Goal: Task Accomplishment & Management: Use online tool/utility

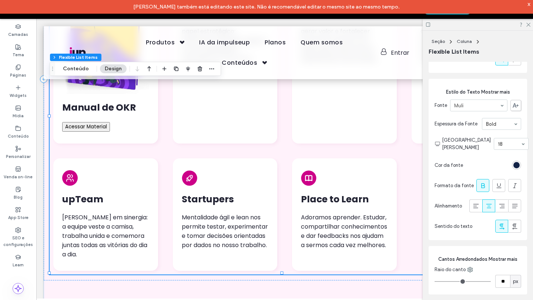
scroll to position [999, 0]
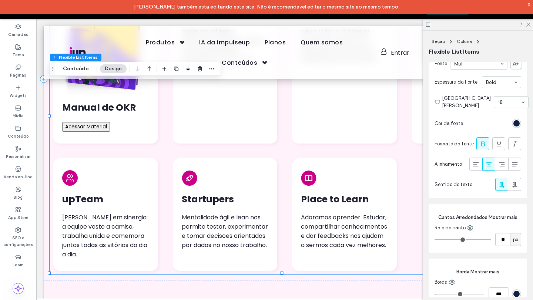
click at [101, 122] on button "Acessar Material" at bounding box center [86, 127] width 48 height 10
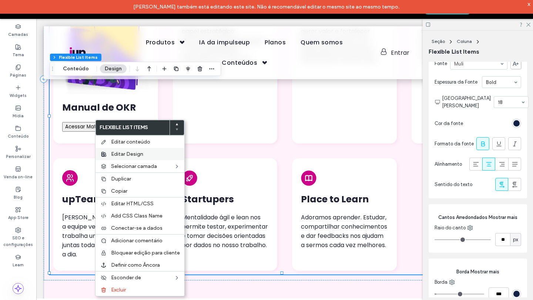
click at [155, 156] on label "Editar Design" at bounding box center [145, 154] width 69 height 6
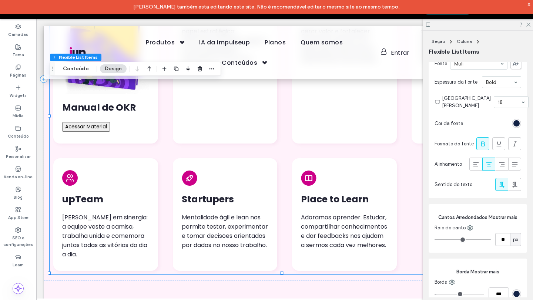
scroll to position [1099, 0]
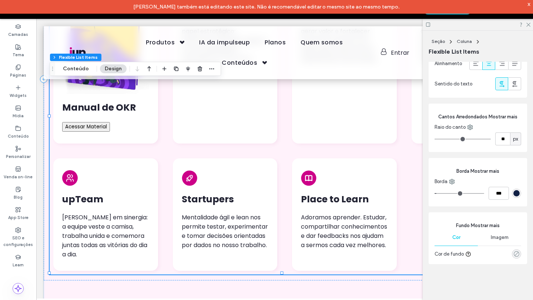
click at [513, 252] on icon "rgba(0, 0, 0, 0)" at bounding box center [516, 254] width 6 height 6
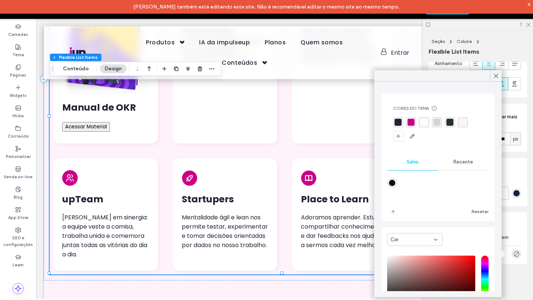
click at [408, 119] on div "rgba(204, 0, 136, 1)" at bounding box center [410, 122] width 7 height 7
click at [478, 211] on button "Resetar" at bounding box center [479, 212] width 17 height 9
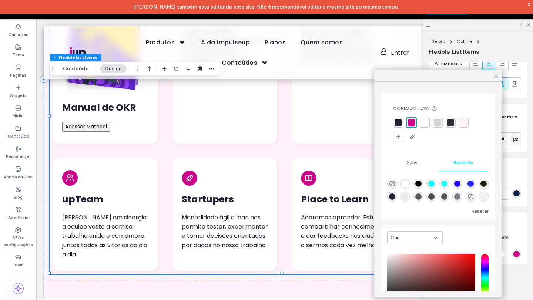
click at [496, 78] on icon at bounding box center [495, 76] width 7 height 7
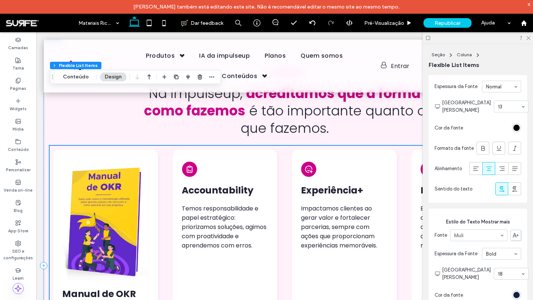
scroll to position [289, 0]
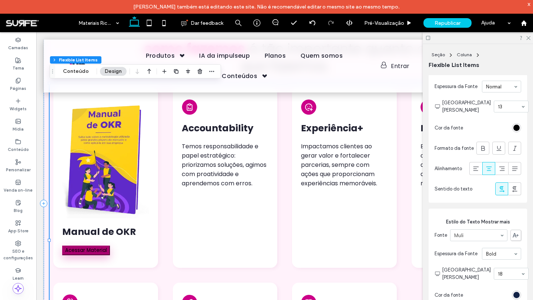
click at [101, 251] on button "Acessar Material" at bounding box center [86, 251] width 48 height 10
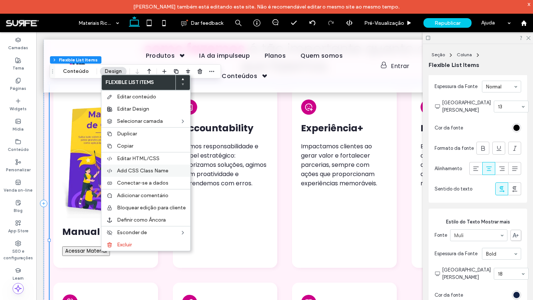
click at [141, 167] on div "Add CSS Class Name" at bounding box center [145, 171] width 89 height 12
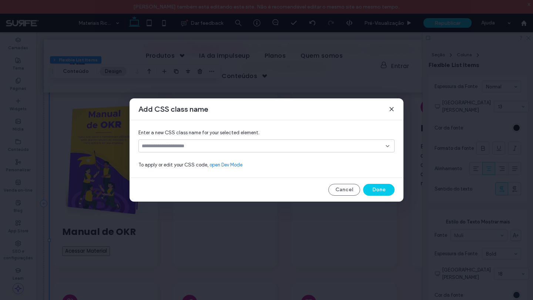
click at [190, 151] on div at bounding box center [266, 145] width 256 height 13
click at [196, 145] on input at bounding box center [264, 146] width 244 height 6
click at [233, 145] on input at bounding box center [264, 146] width 244 height 6
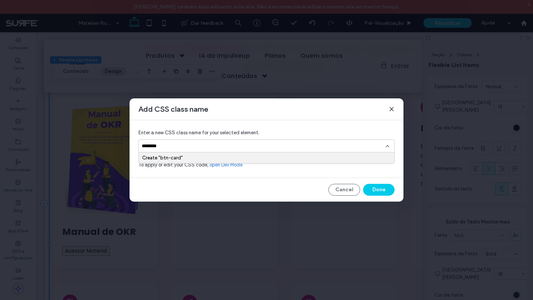
type input "********"
click at [250, 155] on div "Create "btn-card"" at bounding box center [266, 158] width 249 height 6
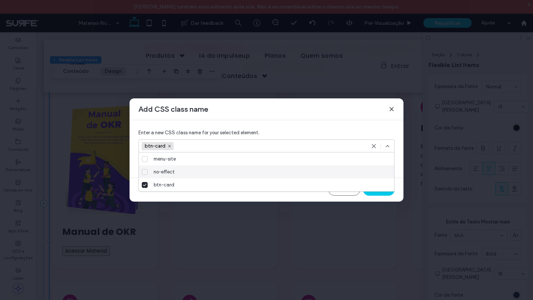
click at [389, 145] on icon at bounding box center [387, 146] width 6 height 6
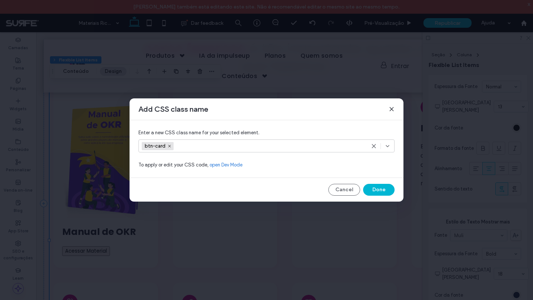
click at [383, 188] on button "Done" at bounding box center [378, 190] width 31 height 12
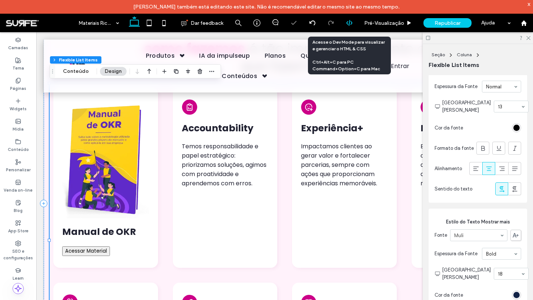
click at [348, 21] on use at bounding box center [349, 23] width 6 height 6
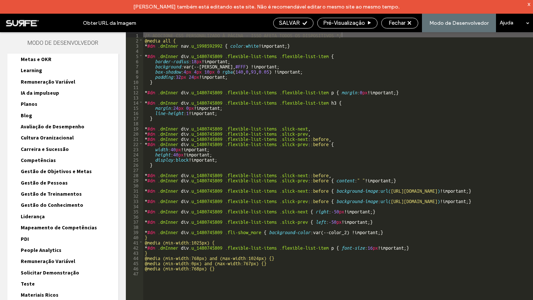
scroll to position [141, 0]
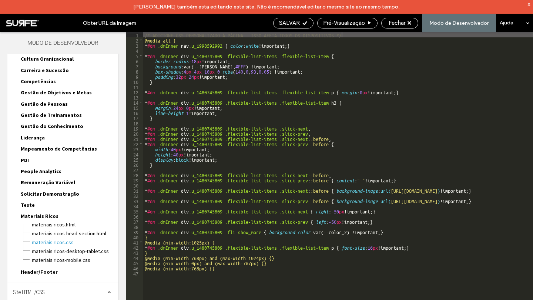
click at [212, 255] on div "/* ADICIONE CSS PERSONALIZADO À PÁGINA - ISSO AFETA TODOS OS DISPOSITIVOS */ @m…" at bounding box center [400, 178] width 515 height 292
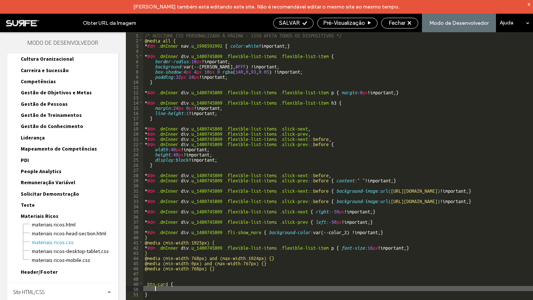
paste textarea
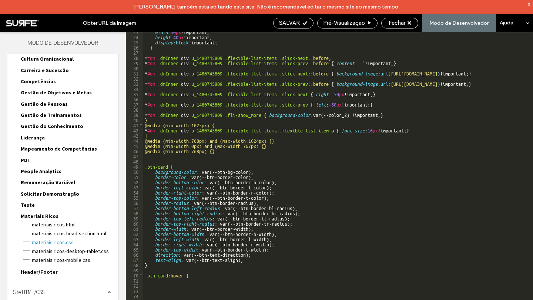
scroll to position [117, 0]
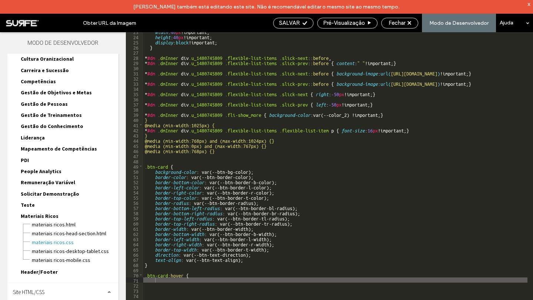
click at [159, 282] on div "width : 40 px !important; height : 40 px !important; display : block !important…" at bounding box center [398, 175] width 510 height 292
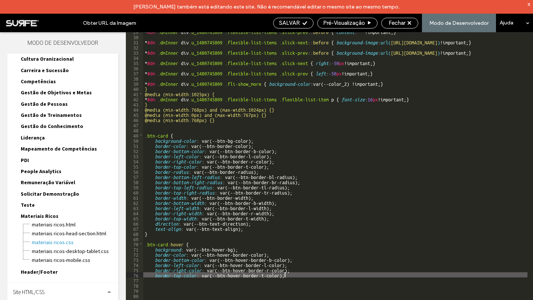
scroll to position [148, 0]
click at [199, 286] on div "* #dm .dmInner div .u_1480745809 .flexible-list-items .slick-prev : :before { c…" at bounding box center [398, 175] width 510 height 292
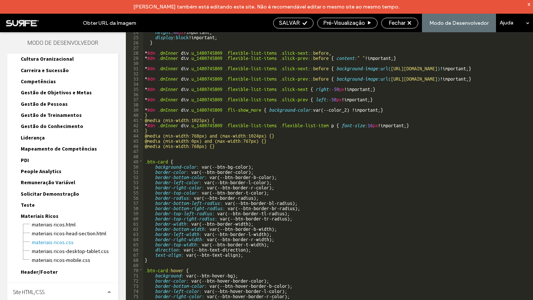
scroll to position [122, 0]
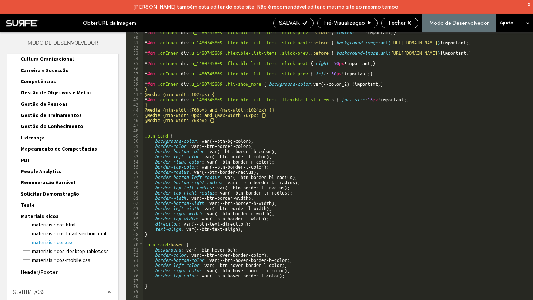
type textarea "**"
click at [304, 25] on icon at bounding box center [305, 23] width 6 height 6
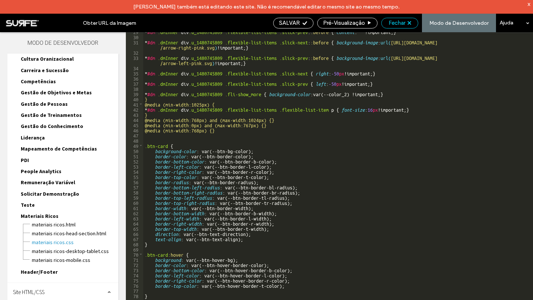
click at [408, 22] on icon at bounding box center [409, 23] width 4 height 4
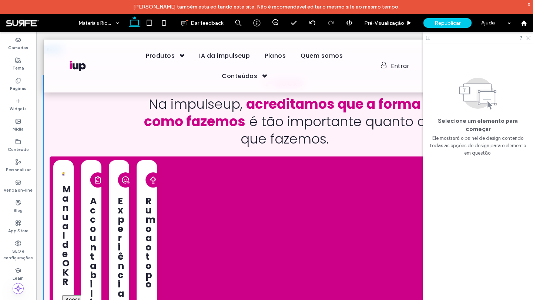
scroll to position [252, 0]
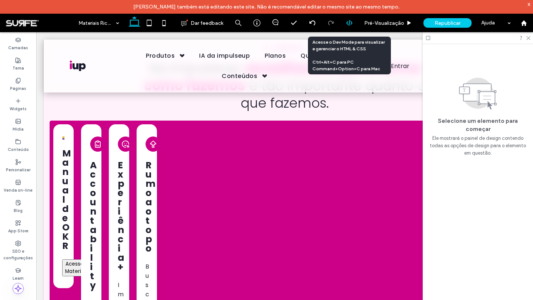
click at [345, 21] on div at bounding box center [349, 23] width 18 height 7
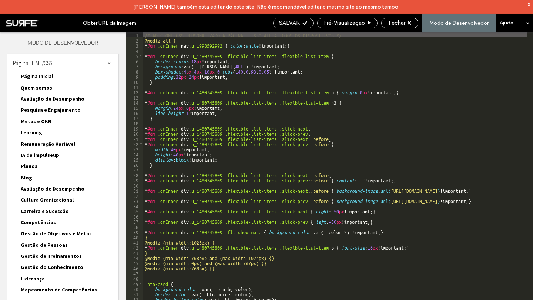
scroll to position [148, 0]
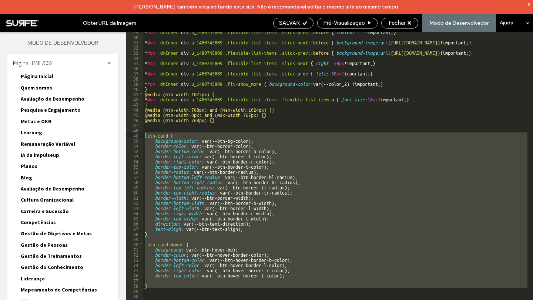
drag, startPoint x: 159, startPoint y: 292, endPoint x: 144, endPoint y: 133, distance: 159.8
click at [144, 133] on div "* #dm .dmInner div .u_1480745809 .flexible-list-items .slick-prev : :before { c…" at bounding box center [398, 175] width 510 height 292
click at [412, 21] on div "Fechar" at bounding box center [399, 23] width 36 height 7
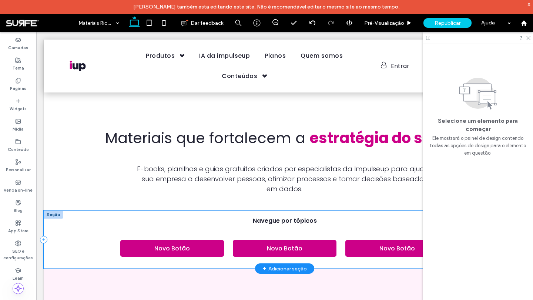
scroll to position [222, 0]
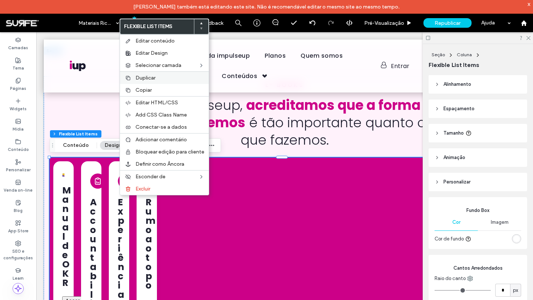
type input "**"
click at [158, 100] on span "Editar HTML/CSS" at bounding box center [156, 103] width 43 height 6
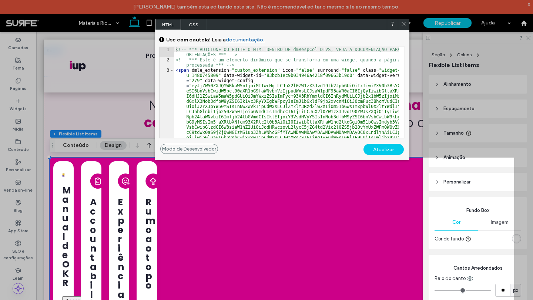
click at [406, 25] on div at bounding box center [403, 24] width 11 height 11
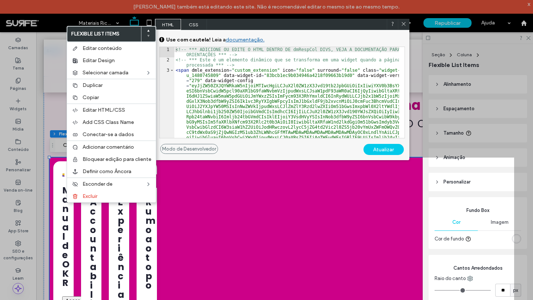
drag, startPoint x: 404, startPoint y: 24, endPoint x: 35, endPoint y: 192, distance: 405.6
click at [404, 24] on icon at bounding box center [404, 24] width 6 height 6
click at [404, 24] on span "Pré-Visualizaçāo" at bounding box center [384, 23] width 40 height 6
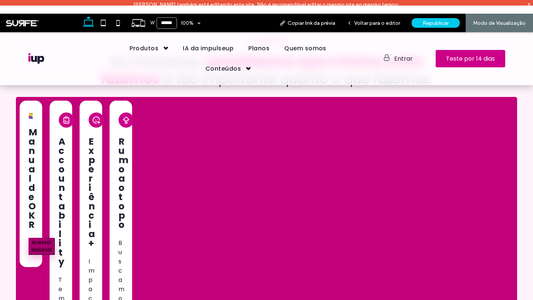
scroll to position [310, 0]
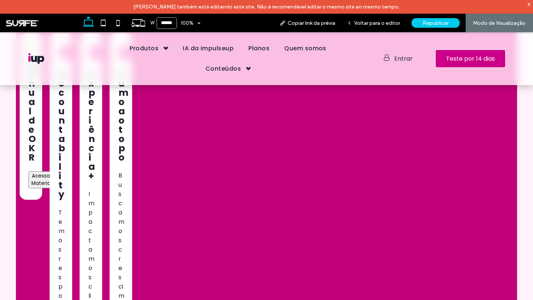
click at [35, 159] on div "Manual de OKR Acessar Material" at bounding box center [31, 116] width 23 height 167
click at [35, 176] on button "Acessar Material" at bounding box center [41, 179] width 26 height 17
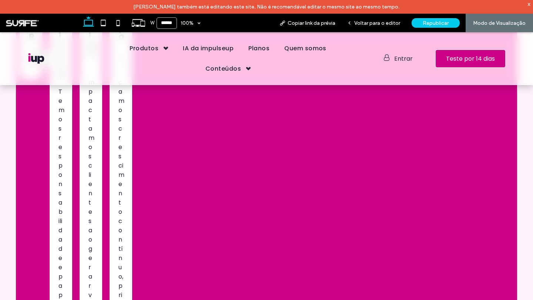
scroll to position [384, 0]
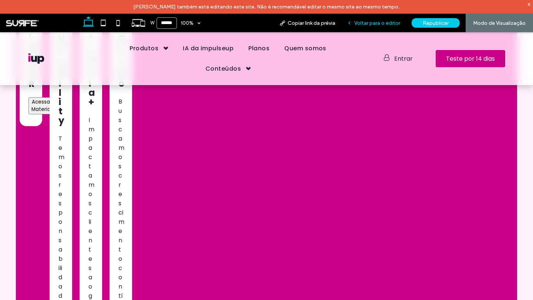
click at [385, 26] on span "Voltar para o editor" at bounding box center [377, 23] width 46 height 6
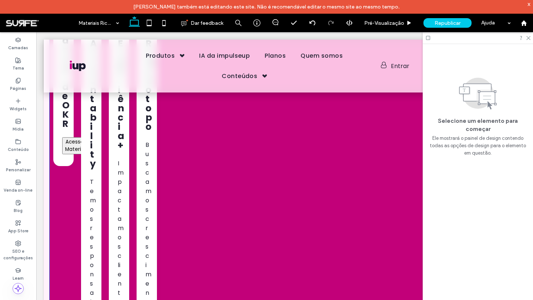
scroll to position [292, 0]
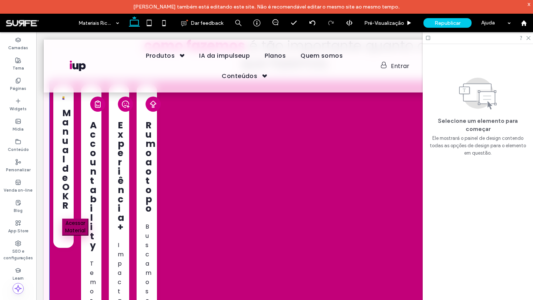
click at [75, 226] on button "Acessar Material" at bounding box center [75, 227] width 26 height 17
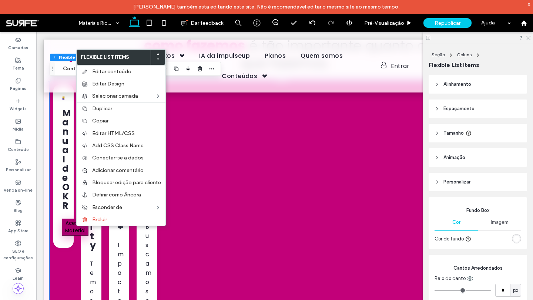
type input "**"
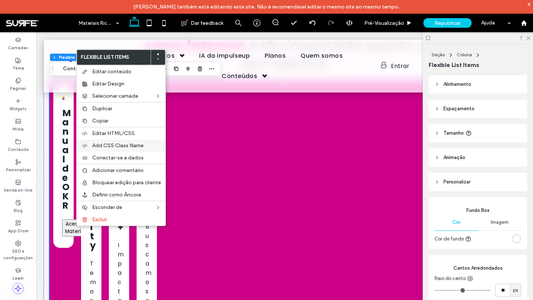
click at [115, 145] on span "Add CSS Class Name" at bounding box center [117, 145] width 51 height 6
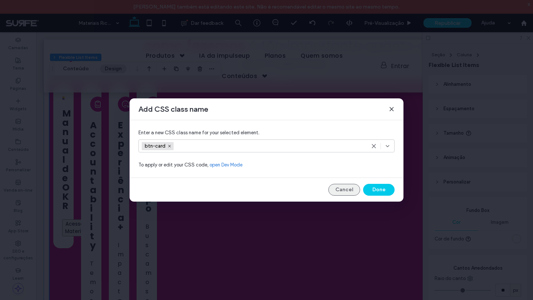
click at [347, 193] on button "Cancel" at bounding box center [344, 190] width 32 height 12
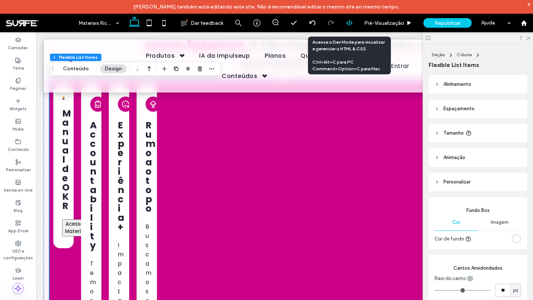
click at [346, 20] on icon at bounding box center [349, 23] width 7 height 7
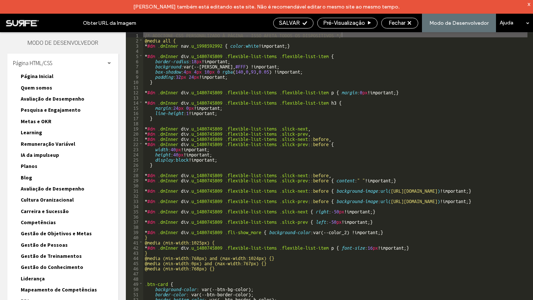
scroll to position [111, 0]
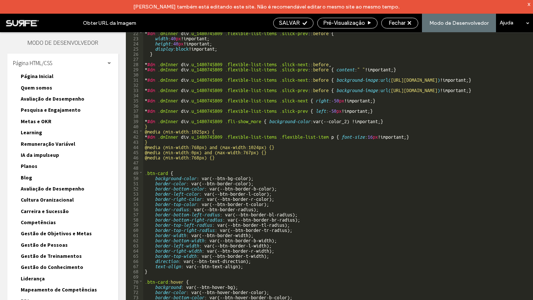
click at [168, 170] on div "* #dm .dmInner div .u_1480745809 .flexible-list-items .slick-prev : :before { w…" at bounding box center [398, 176] width 510 height 292
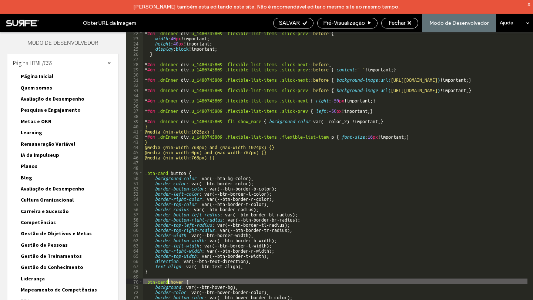
click at [168, 280] on div "* #dm .dmInner div .u_1480745809 .flexible-list-items .slick-prev : :before { w…" at bounding box center [398, 176] width 510 height 292
type textarea "**"
click at [304, 20] on icon at bounding box center [305, 23] width 6 height 6
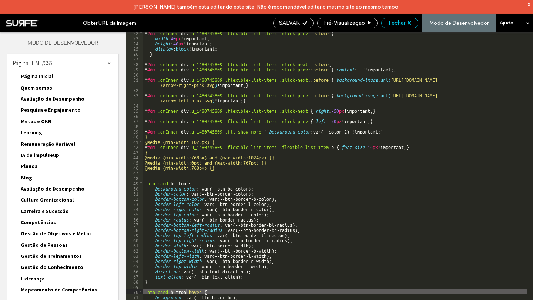
click at [413, 22] on div "Fechar" at bounding box center [399, 23] width 36 height 7
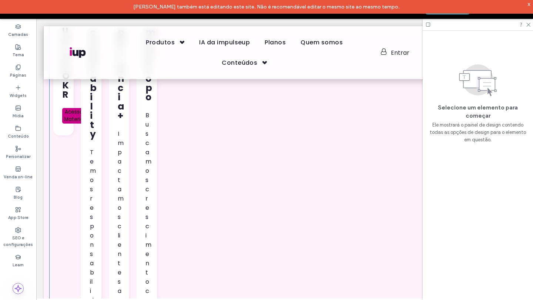
scroll to position [390, 0]
click at [67, 132] on div "Manual de OKR Acessar Material" at bounding box center [63, 54] width 20 height 162
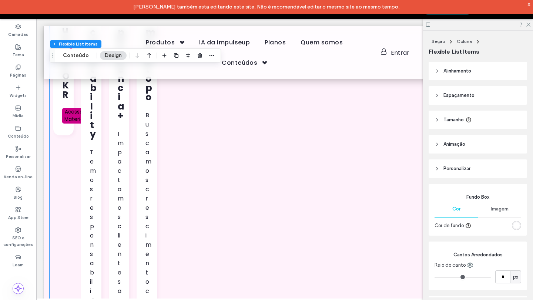
type input "**"
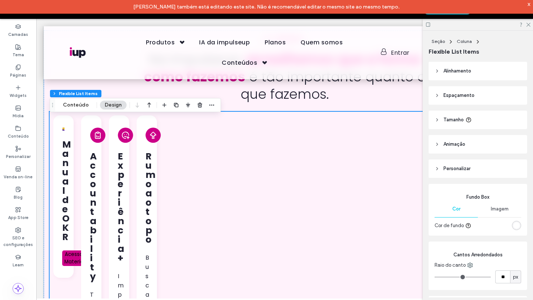
scroll to position [242, 0]
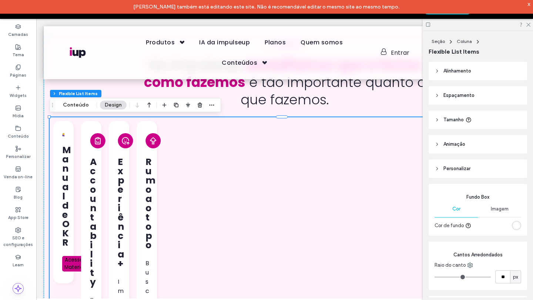
click at [65, 146] on h3 "Manual de OKR" at bounding box center [63, 196] width 3 height 102
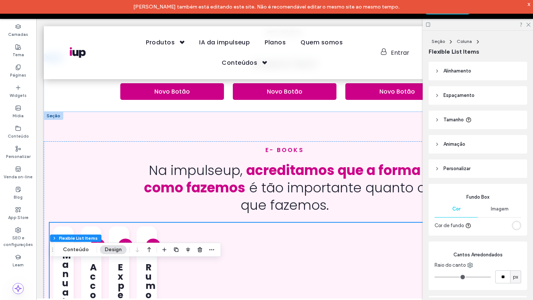
scroll to position [94, 0]
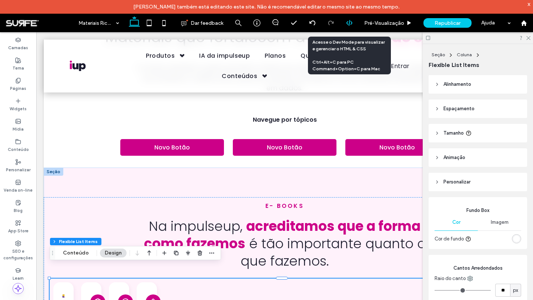
click at [347, 22] on use at bounding box center [349, 23] width 6 height 6
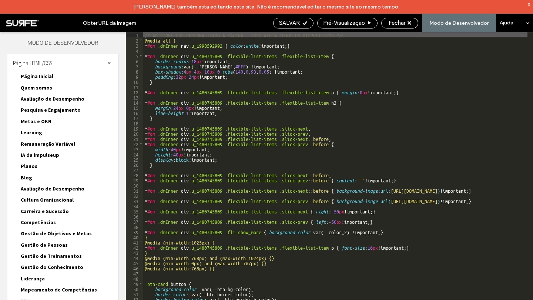
scroll to position [0, 0]
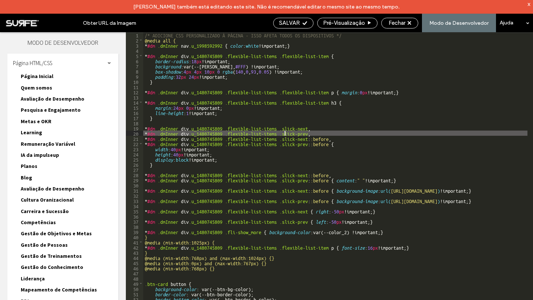
click at [284, 133] on div "/* ADICIONE CSS PERSONALIZADO À PÁGINA - ISSO AFETA TODOS OS DISPOSITIVOS */ @m…" at bounding box center [398, 178] width 510 height 292
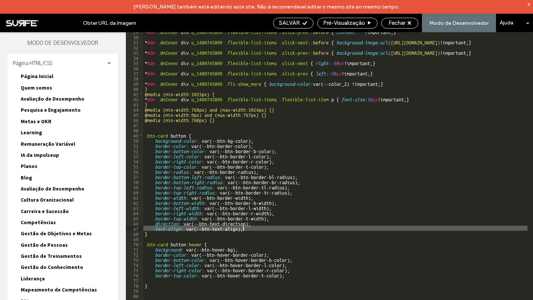
type textarea "**"
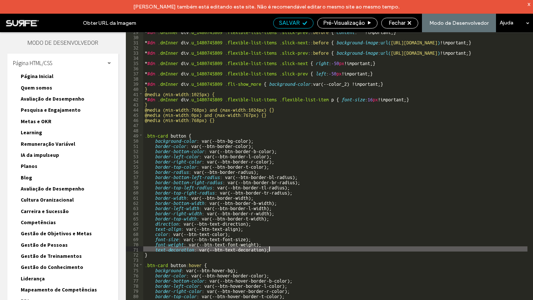
click at [304, 25] on icon at bounding box center [305, 23] width 6 height 6
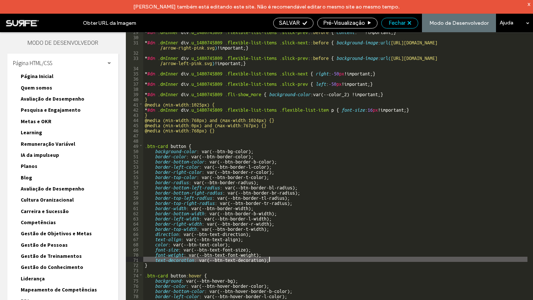
scroll to position [0, 0]
click at [394, 22] on span "Fechar" at bounding box center [396, 23] width 17 height 7
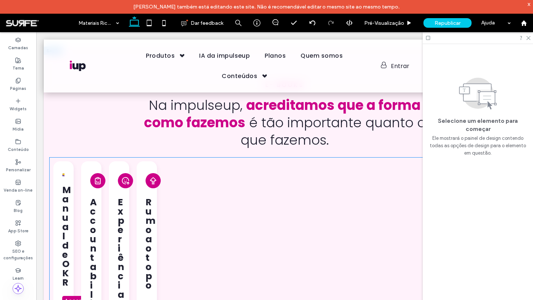
scroll to position [333, 0]
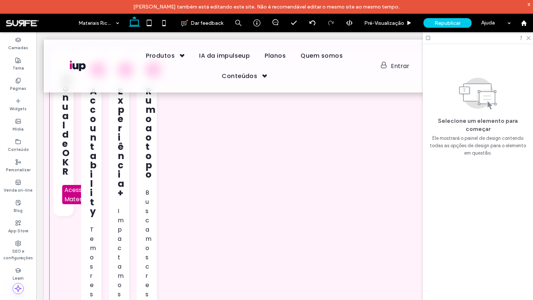
click at [58, 197] on div "Manual de OKR Acessar Material" at bounding box center [63, 133] width 20 height 166
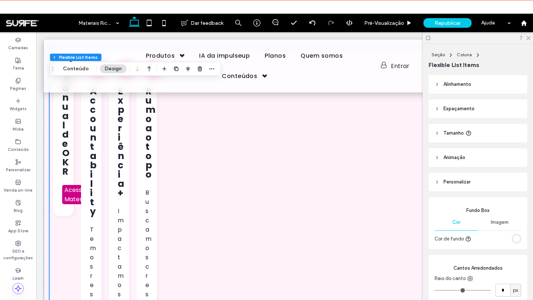
click at [62, 179] on div "Manual de OKR Acessar Material" at bounding box center [63, 133] width 20 height 166
type input "**"
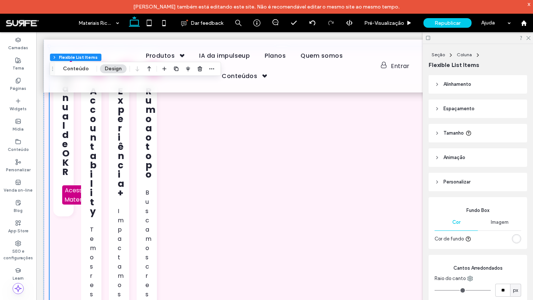
click at [494, 135] on header "Tamanho" at bounding box center [477, 133] width 98 height 18
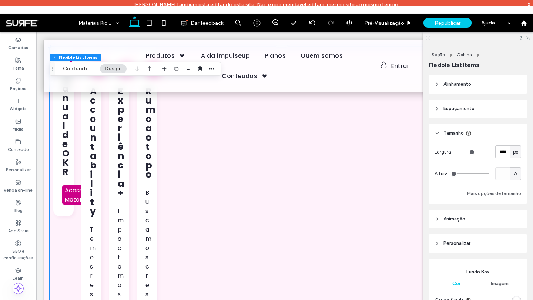
click at [514, 151] on span "px" at bounding box center [515, 151] width 5 height 7
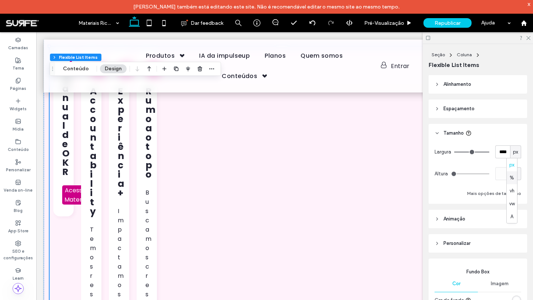
click at [511, 176] on span "%" at bounding box center [511, 177] width 4 height 7
click at [502, 151] on input "****" at bounding box center [502, 151] width 15 height 13
type input "***"
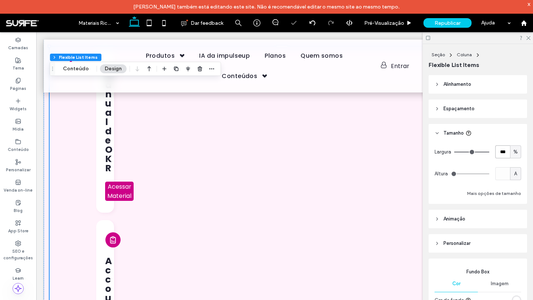
type input "**"
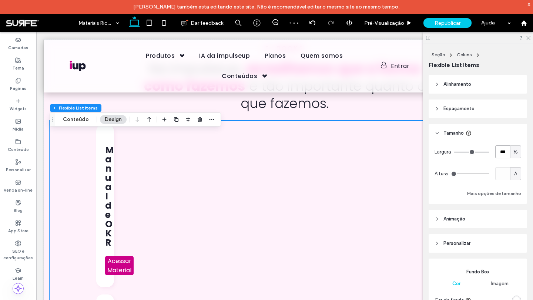
scroll to position [259, 0]
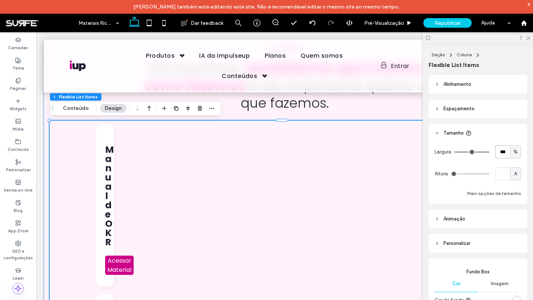
click at [104, 220] on div "Manual de OKR Acessar Material" at bounding box center [105, 205] width 18 height 162
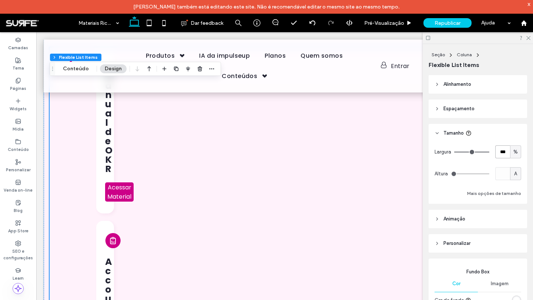
scroll to position [333, 0]
click at [111, 173] on div "Manual de OKR Acessar Material" at bounding box center [105, 131] width 18 height 162
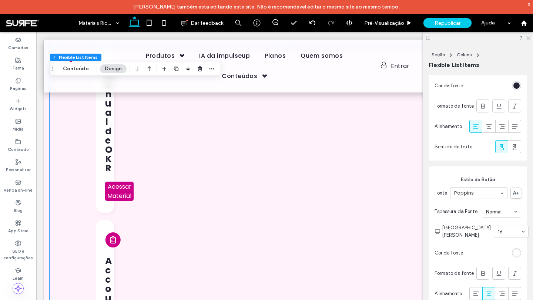
scroll to position [925, 0]
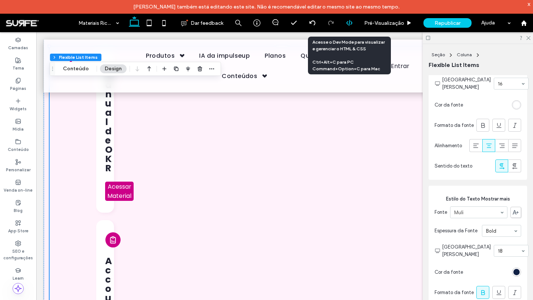
click at [349, 22] on use at bounding box center [349, 23] width 6 height 6
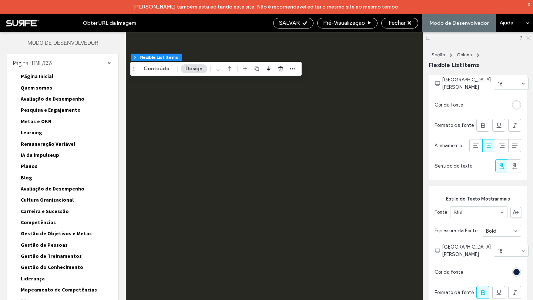
scroll to position [0, 0]
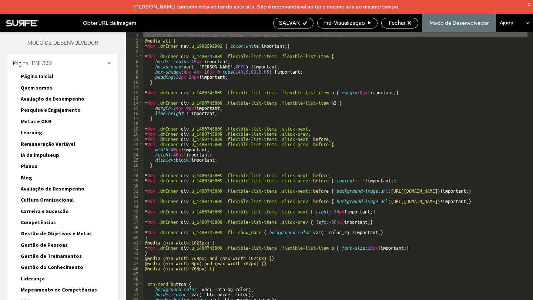
click at [178, 174] on div "/* ADICIONE CSS PERSONALIZADO À PÁGINA - ISSO AFETA TODOS OS DISPOSITIVOS */ @m…" at bounding box center [398, 178] width 510 height 292
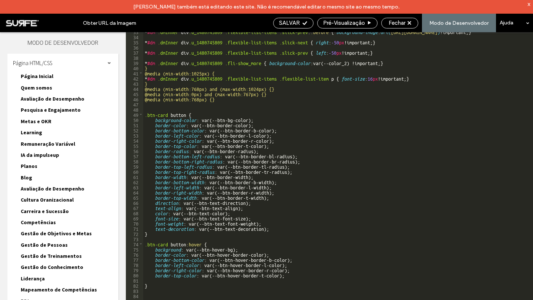
scroll to position [169, 0]
click at [156, 105] on div "* #dm .dmInner div .u_1480745809 .flexible-list-items .slick-prev : :before { b…" at bounding box center [398, 175] width 510 height 292
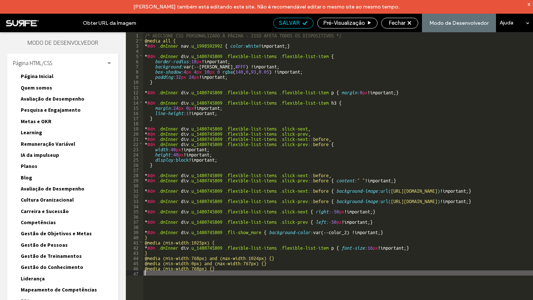
click at [303, 24] on icon at bounding box center [305, 23] width 6 height 6
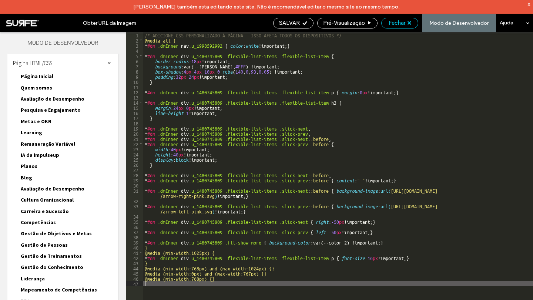
click at [410, 21] on div "Fechar" at bounding box center [399, 23] width 36 height 7
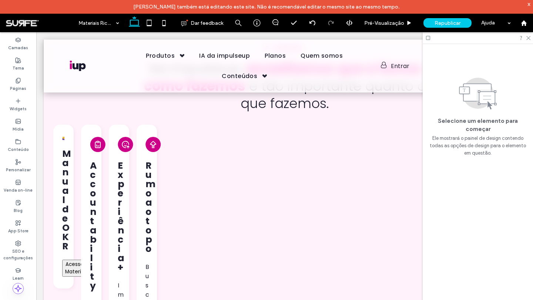
scroll to position [340, 0]
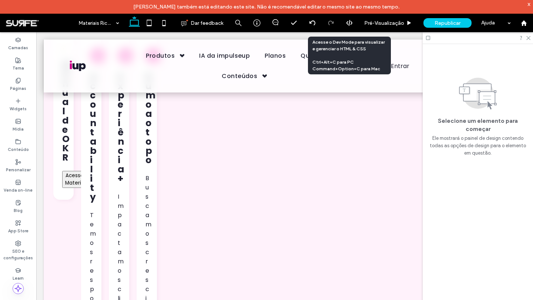
click at [344, 24] on div at bounding box center [349, 23] width 18 height 7
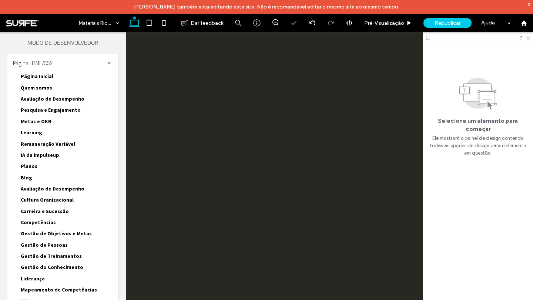
scroll to position [0, 0]
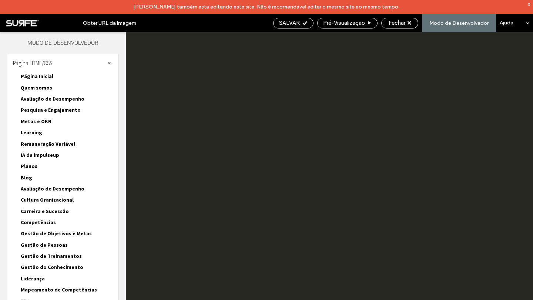
click at [270, 168] on div "** 1 2 3 4 5 6 7 8 9 10 11 12 13 14 15 16 17 18 19 20 21 22 23 24 25 26 27 28 2…" at bounding box center [329, 173] width 407 height 282
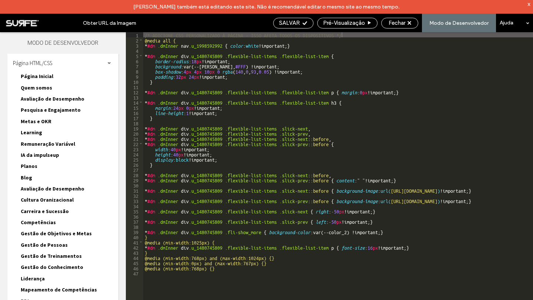
click at [270, 168] on div "/* ADICIONE CSS PERSONALIZADO À PÁGINA - ISSO AFETA TODOS OS DISPOSITIVOS */ @m…" at bounding box center [400, 178] width 515 height 292
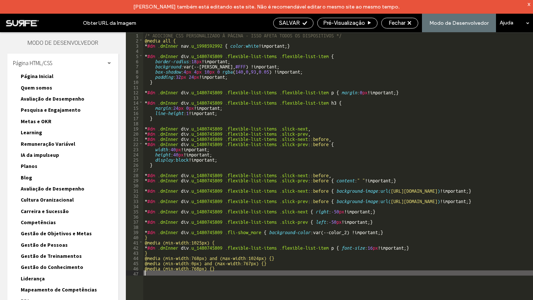
type textarea "**"
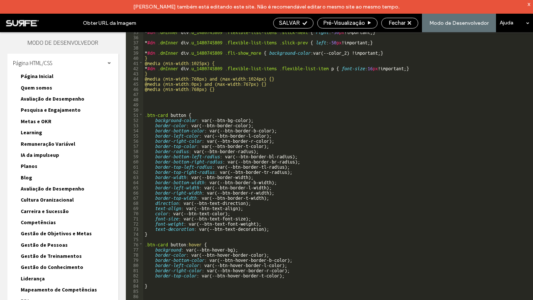
scroll to position [179, 0]
click at [308, 25] on div "SALVAR" at bounding box center [293, 23] width 40 height 7
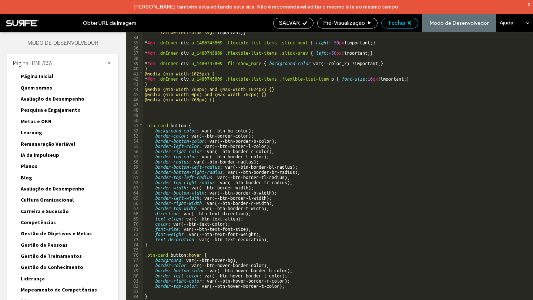
click at [411, 24] on use at bounding box center [409, 23] width 4 height 4
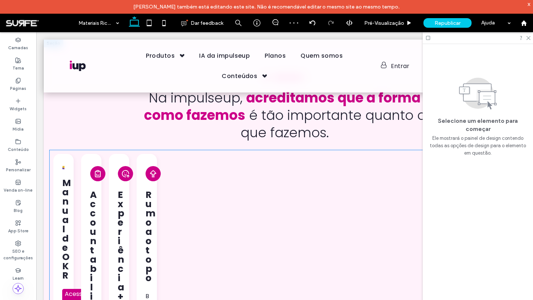
scroll to position [363, 0]
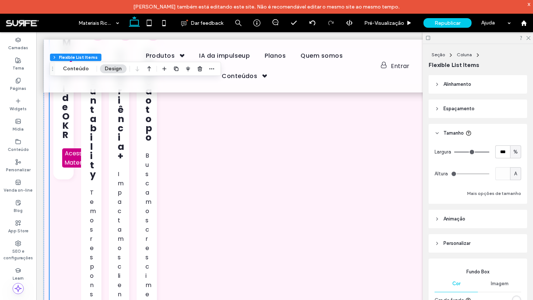
type input "**"
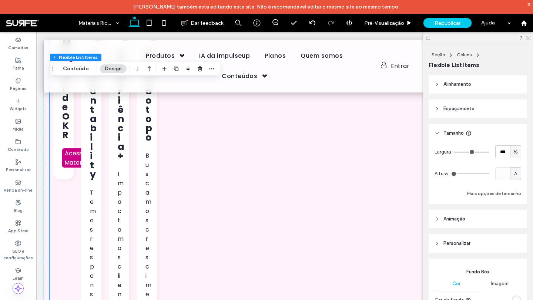
click at [65, 173] on div "Manual de OKR Acessar Material" at bounding box center [63, 96] width 20 height 166
click at [75, 69] on button "Conteúdo" at bounding box center [76, 68] width 36 height 9
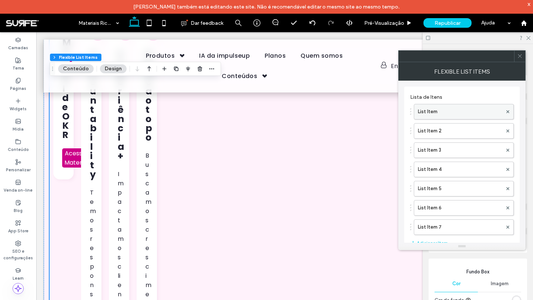
click at [443, 108] on label "List Item" at bounding box center [460, 111] width 84 height 15
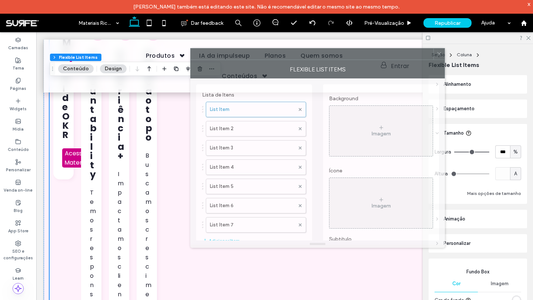
drag, startPoint x: 488, startPoint y: 60, endPoint x: 400, endPoint y: 57, distance: 88.1
click at [400, 57] on div at bounding box center [312, 53] width 243 height 11
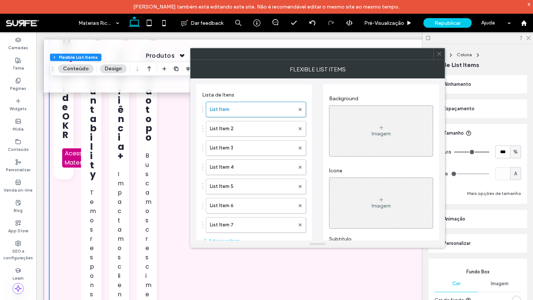
click at [262, 158] on div "List Item List Item 2 List Item 3 List Item 4 List Item 5 List Item 6 List Item…" at bounding box center [254, 165] width 104 height 135
click at [259, 164] on label "List Item 4" at bounding box center [252, 167] width 85 height 15
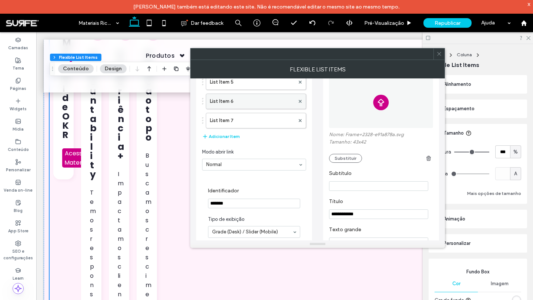
scroll to position [0, 0]
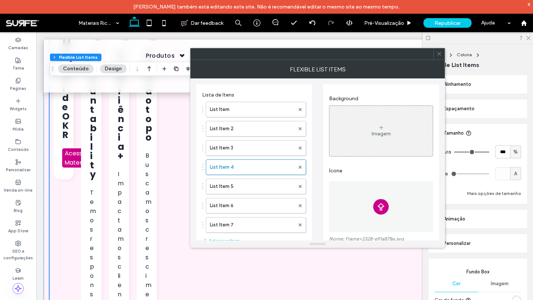
click at [259, 158] on div "List Item List Item 2 List Item 3 List Item 4 List Item 5 List Item 6 List Item…" at bounding box center [254, 165] width 104 height 135
click at [262, 151] on label "List Item 3" at bounding box center [252, 148] width 85 height 15
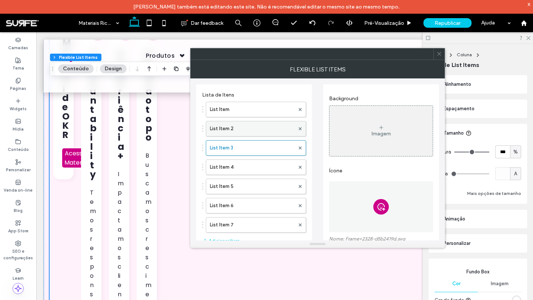
click at [265, 129] on label "List Item 2" at bounding box center [252, 128] width 85 height 15
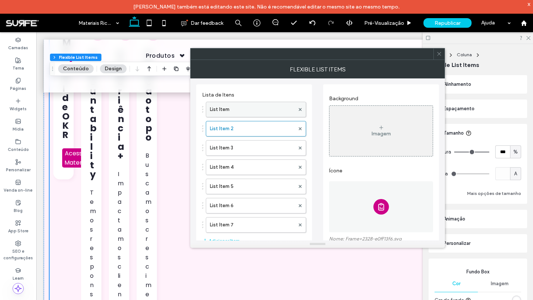
click at [268, 115] on label "List Item" at bounding box center [252, 109] width 85 height 15
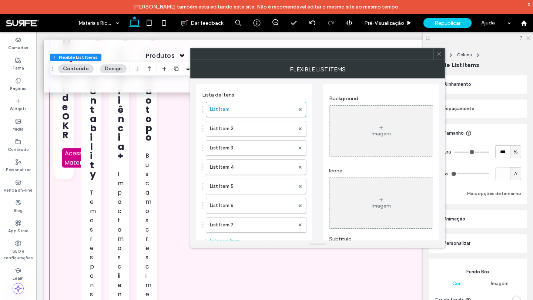
click at [443, 56] on div at bounding box center [438, 53] width 11 height 11
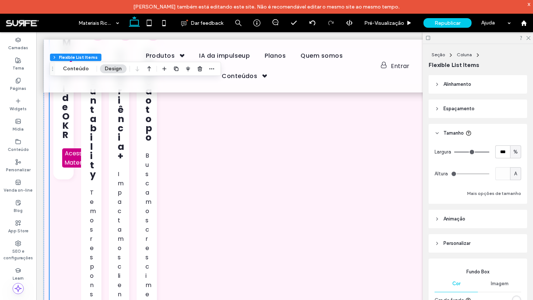
click at [468, 104] on header "Espaçamento" at bounding box center [477, 109] width 98 height 18
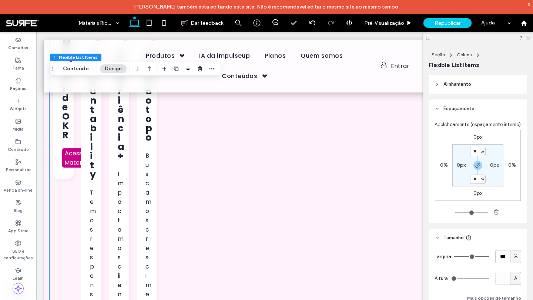
click at [485, 80] on header "Alinhamento" at bounding box center [477, 84] width 98 height 18
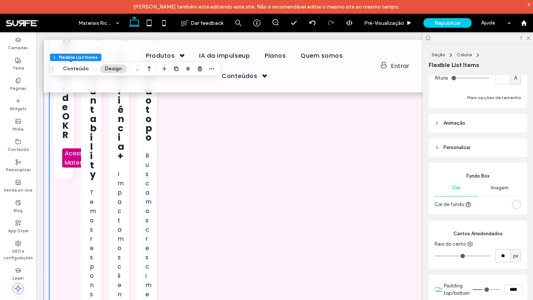
scroll to position [222, 0]
click at [477, 157] on header "Personalizar" at bounding box center [477, 148] width 98 height 18
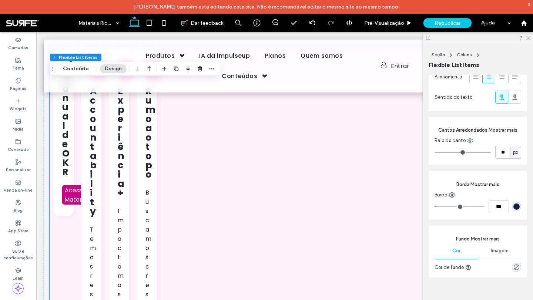
scroll to position [289, 0]
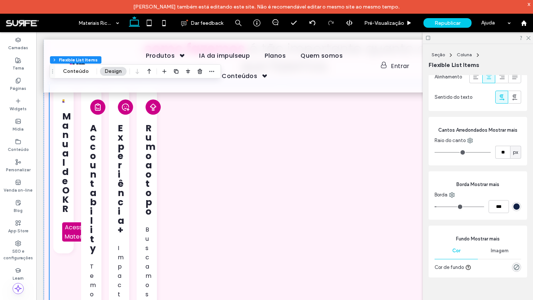
click at [71, 180] on div "Manual de OKR Acessar Material" at bounding box center [63, 170] width 20 height 166
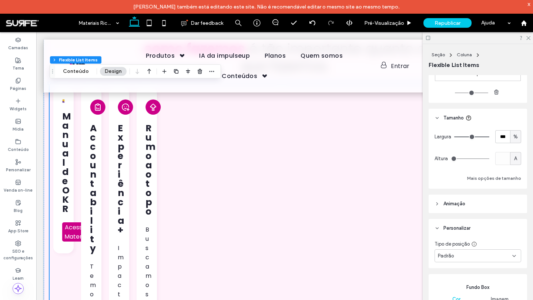
scroll to position [0, 0]
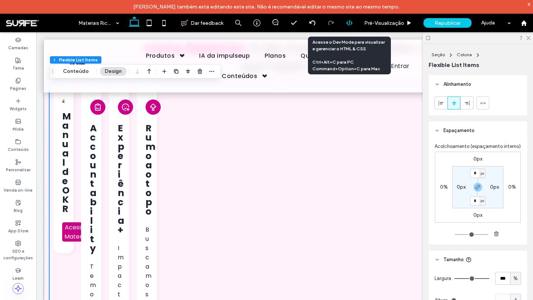
click at [344, 23] on div at bounding box center [349, 23] width 18 height 7
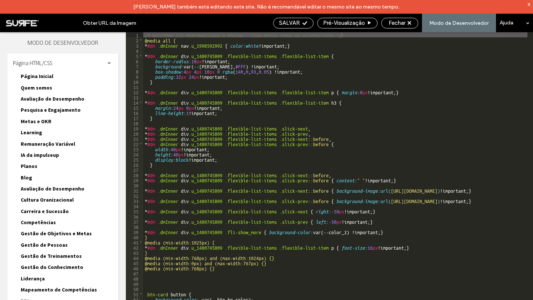
click at [264, 182] on div "/* ADICIONE CSS PERSONALIZADO À PÁGINA - ISSO AFETA TODOS OS DISPOSITIVOS */ @m…" at bounding box center [398, 178] width 510 height 292
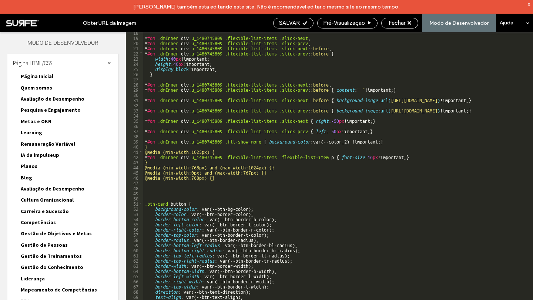
scroll to position [91, 0]
click at [410, 22] on use at bounding box center [409, 23] width 4 height 4
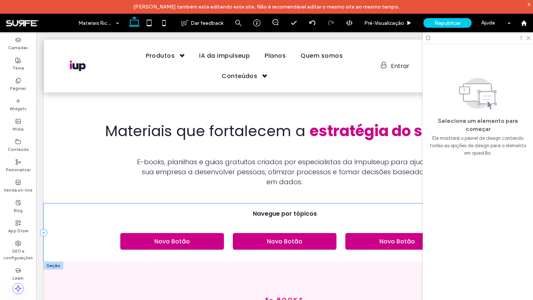
scroll to position [178, 0]
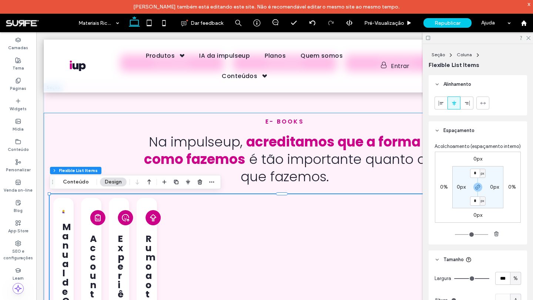
type input "**"
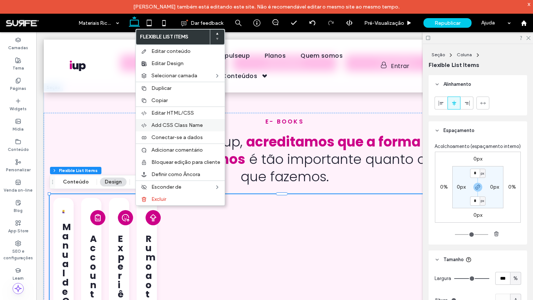
click at [163, 122] on span "Add CSS Class Name" at bounding box center [176, 125] width 51 height 6
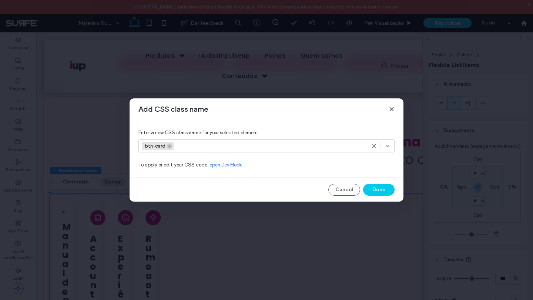
click at [168, 144] on icon at bounding box center [170, 146] width 4 height 4
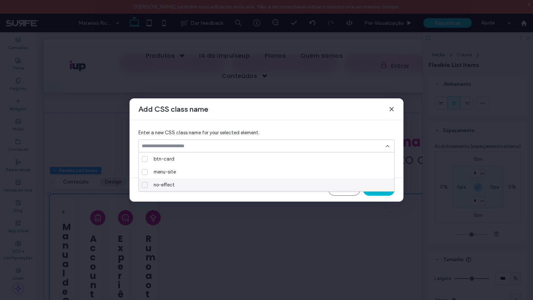
click at [375, 195] on button "Done" at bounding box center [378, 190] width 31 height 12
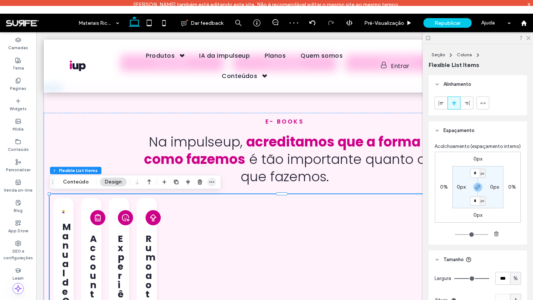
click at [212, 182] on use "button" at bounding box center [211, 181] width 5 height 1
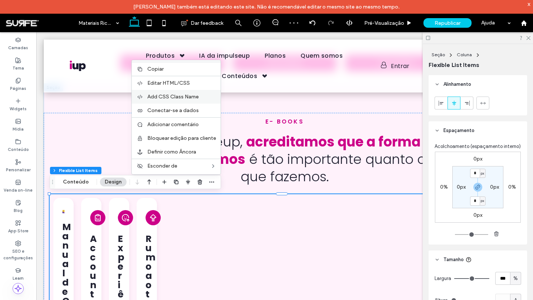
click at [177, 98] on span "Add CSS Class Name" at bounding box center [172, 97] width 51 height 6
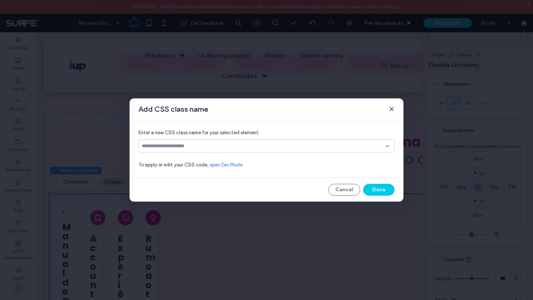
click at [218, 150] on div at bounding box center [266, 145] width 256 height 13
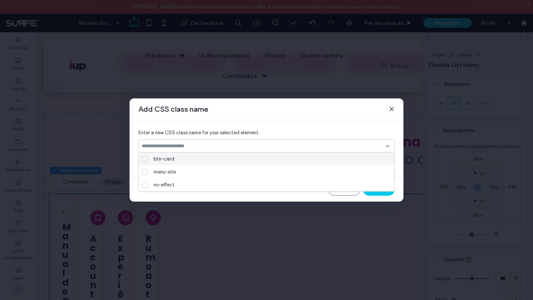
click at [199, 162] on div "btn-card" at bounding box center [270, 158] width 238 height 13
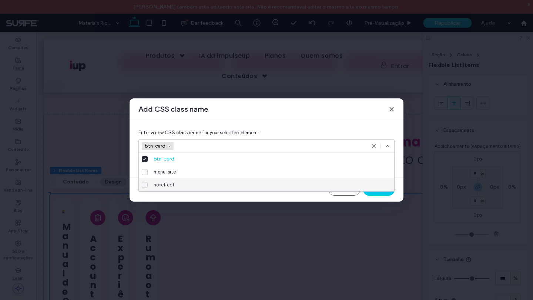
click at [367, 196] on div "Add CSS class name Enter a new CSS class name for your selected element. btn-ca…" at bounding box center [266, 149] width 274 height 103
click at [373, 193] on button "Done" at bounding box center [378, 190] width 31 height 12
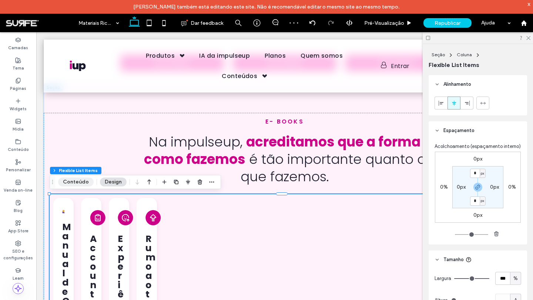
click at [73, 185] on button "Conteúdo" at bounding box center [76, 182] width 36 height 9
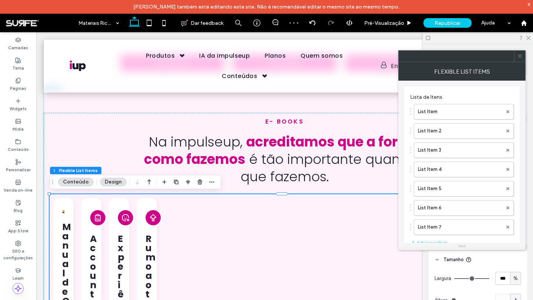
click at [518, 58] on use at bounding box center [520, 56] width 4 height 4
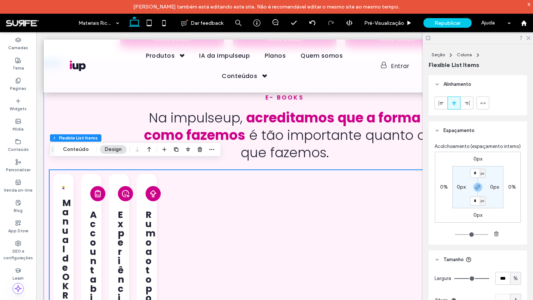
scroll to position [215, 0]
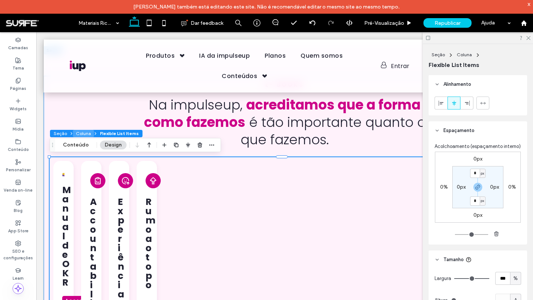
click at [88, 134] on button "Coluna" at bounding box center [83, 133] width 21 height 7
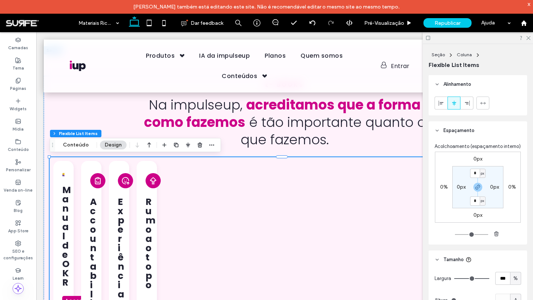
type input "**"
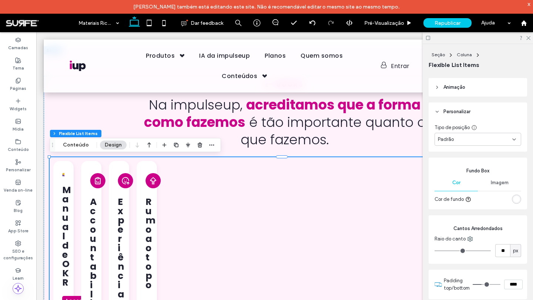
scroll to position [259, 0]
click at [495, 142] on div "Padrão" at bounding box center [475, 138] width 74 height 7
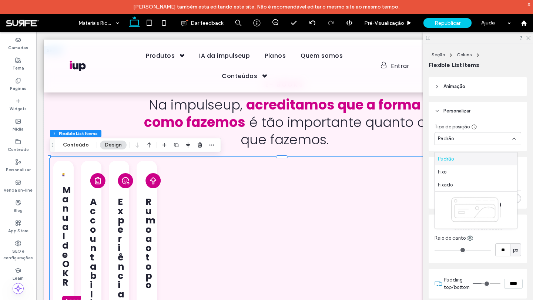
click at [495, 142] on div "Padrão" at bounding box center [475, 138] width 74 height 7
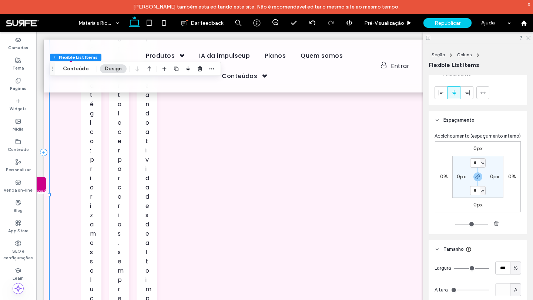
scroll to position [0, 0]
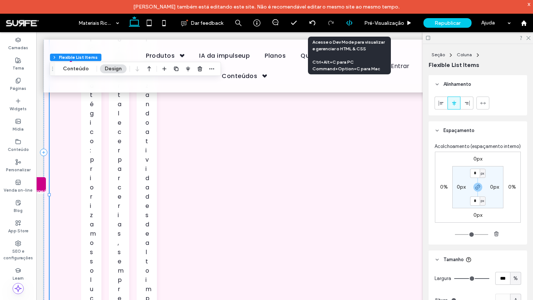
click at [349, 21] on icon at bounding box center [349, 23] width 7 height 7
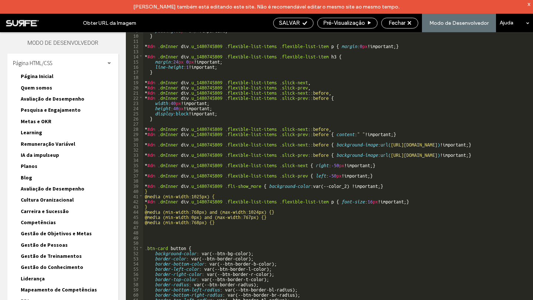
scroll to position [46, 0]
click at [410, 24] on use at bounding box center [409, 23] width 4 height 4
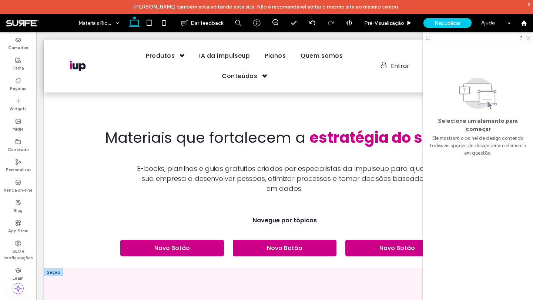
scroll to position [222, 0]
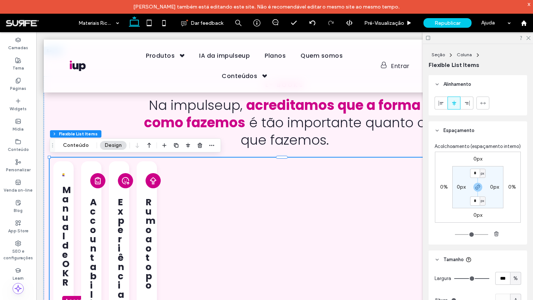
type input "**"
click at [213, 146] on span "button" at bounding box center [211, 145] width 9 height 9
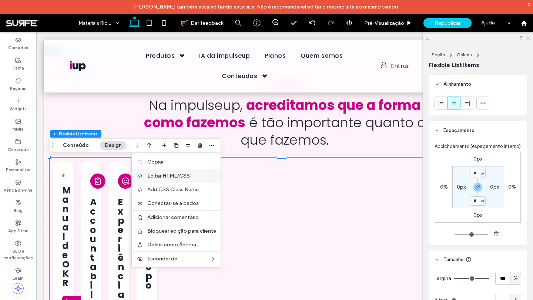
click at [199, 173] on label "Editar HTML/CSS" at bounding box center [181, 176] width 69 height 6
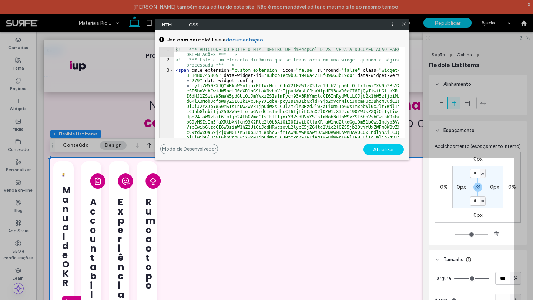
click at [200, 27] on span "CSS" at bounding box center [194, 24] width 26 height 11
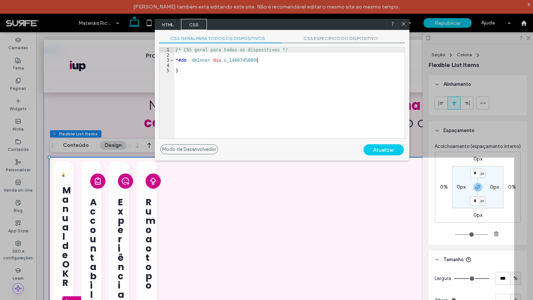
click at [163, 27] on span "HTML" at bounding box center [168, 24] width 26 height 11
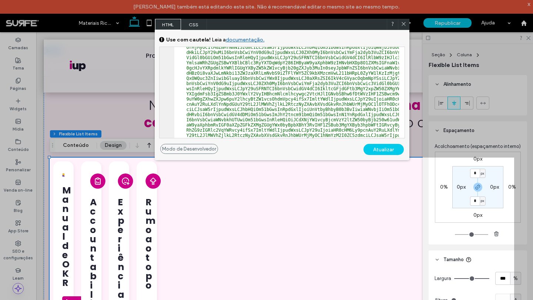
scroll to position [220, 0]
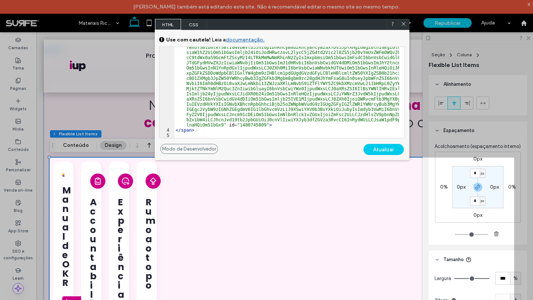
click at [401, 23] on icon at bounding box center [404, 24] width 6 height 6
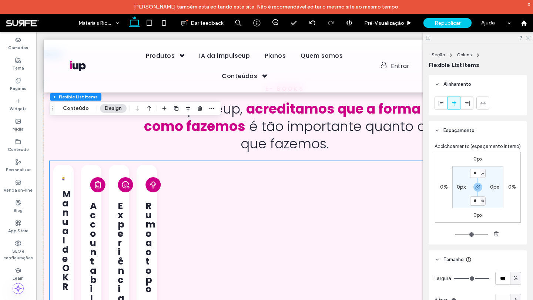
scroll to position [370, 0]
